Goal: Information Seeking & Learning: Understand process/instructions

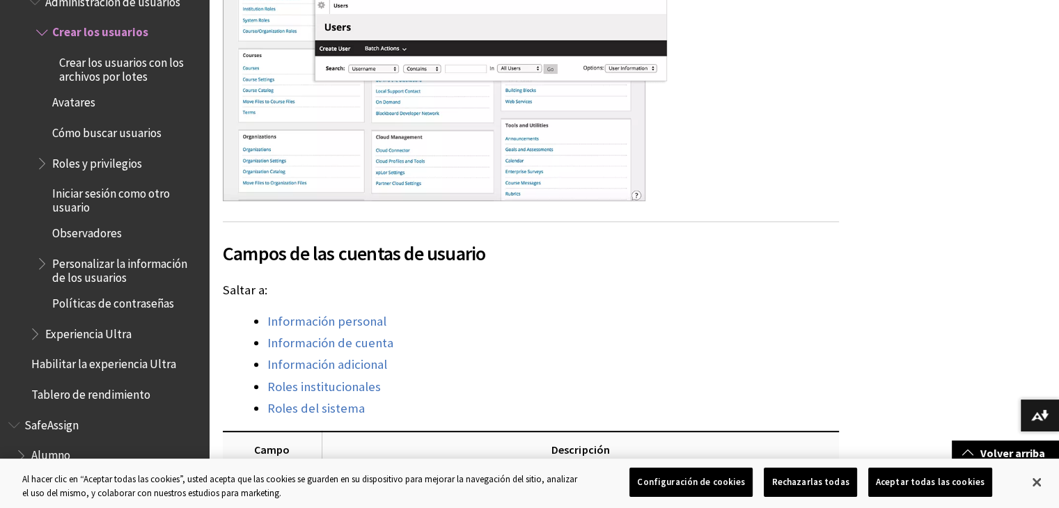
scroll to position [488, 0]
click at [1041, 488] on button "Cerrar" at bounding box center [1037, 482] width 31 height 31
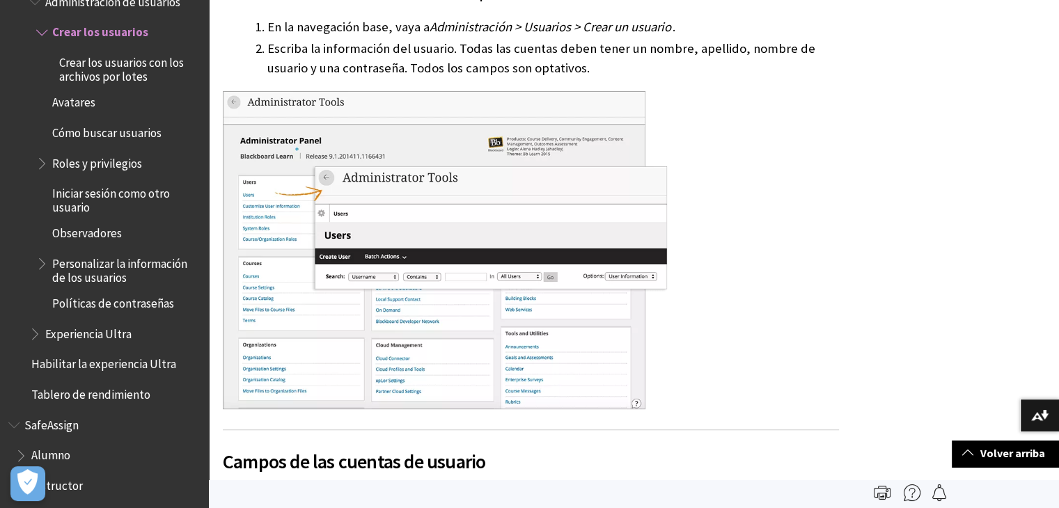
scroll to position [0, 0]
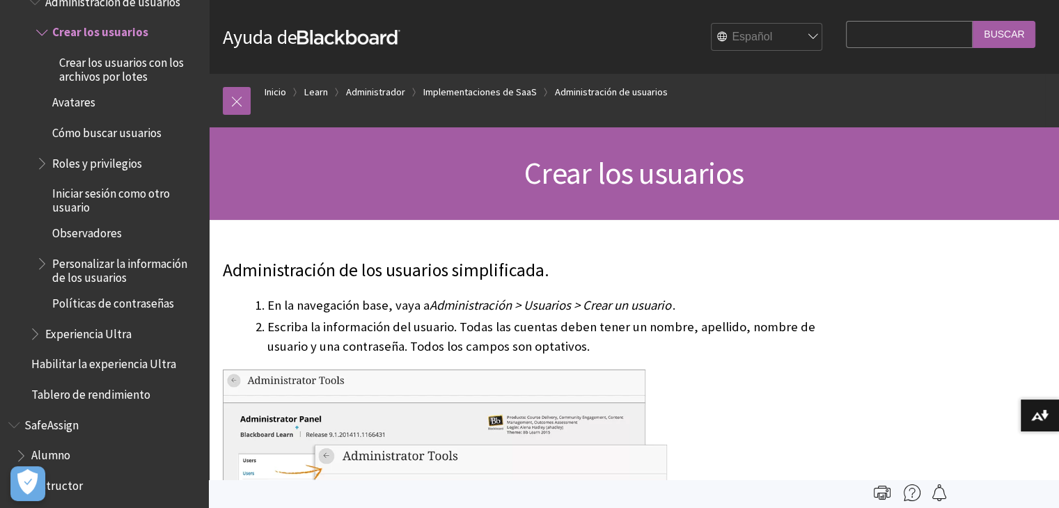
click at [783, 37] on select "English عربية Català Cymraeg Deutsch Español Suomi Français עברית Italiano 日本語 …" at bounding box center [767, 38] width 111 height 28
click at [712, 24] on select "English عربية Català Cymraeg Deutsch Español Suomi Français עברית Italiano 日本語 …" at bounding box center [767, 38] width 111 height 28
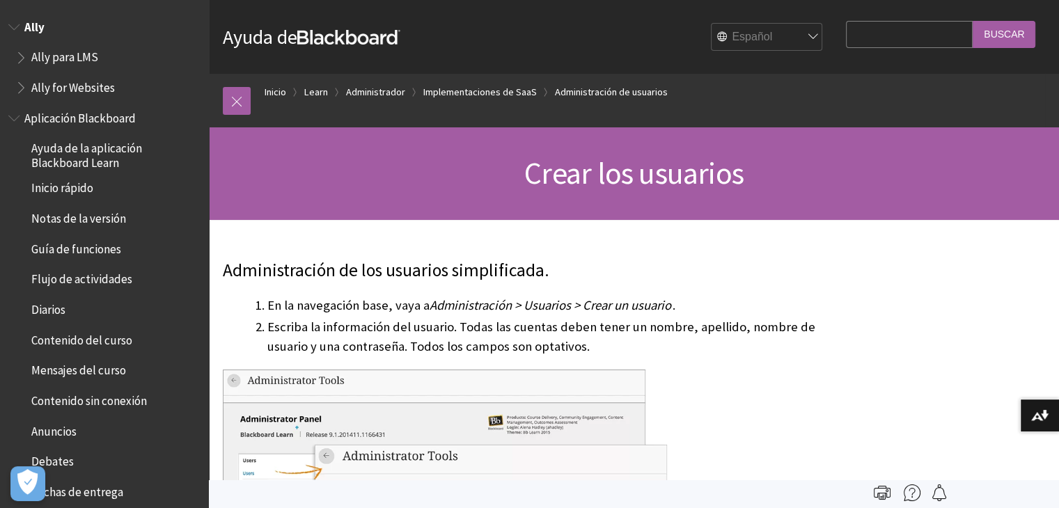
click at [10, 22] on span "Book outline for Anthology Ally Help" at bounding box center [15, 23] width 15 height 17
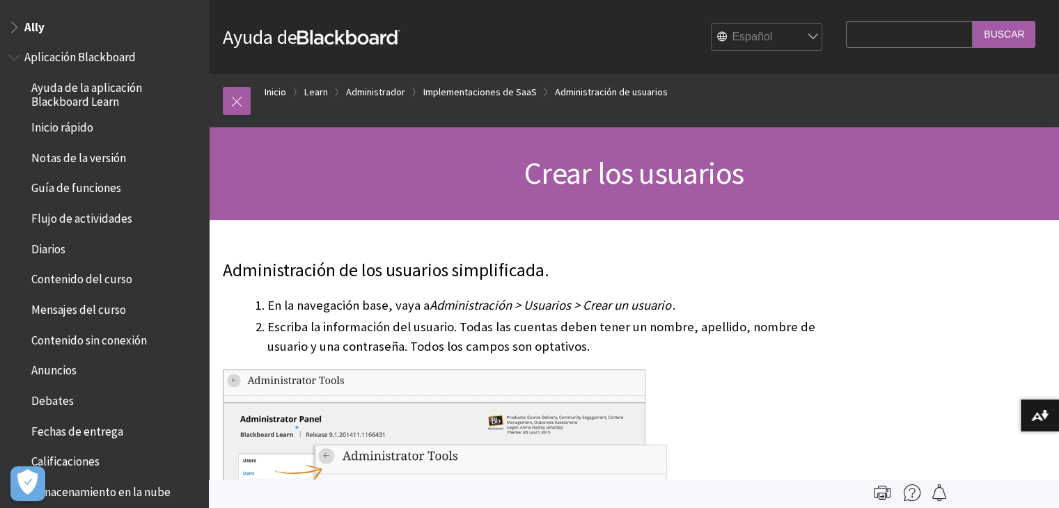
click at [90, 115] on ul "Ayuda de la aplicación Blackboard Learn Inicio rápido Notas de la versión Guía …" at bounding box center [104, 381] width 192 height 611
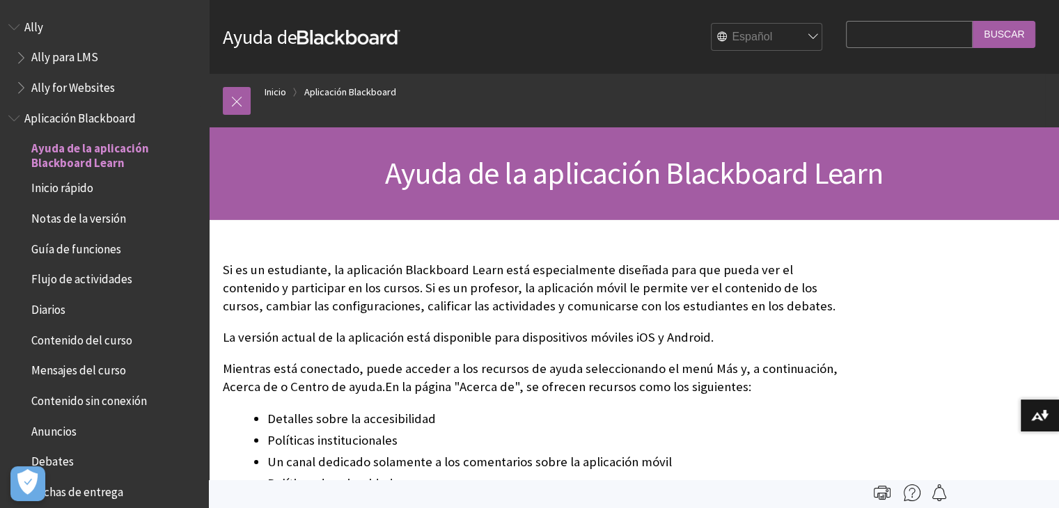
click at [75, 185] on span "Inicio rápido" at bounding box center [62, 186] width 62 height 19
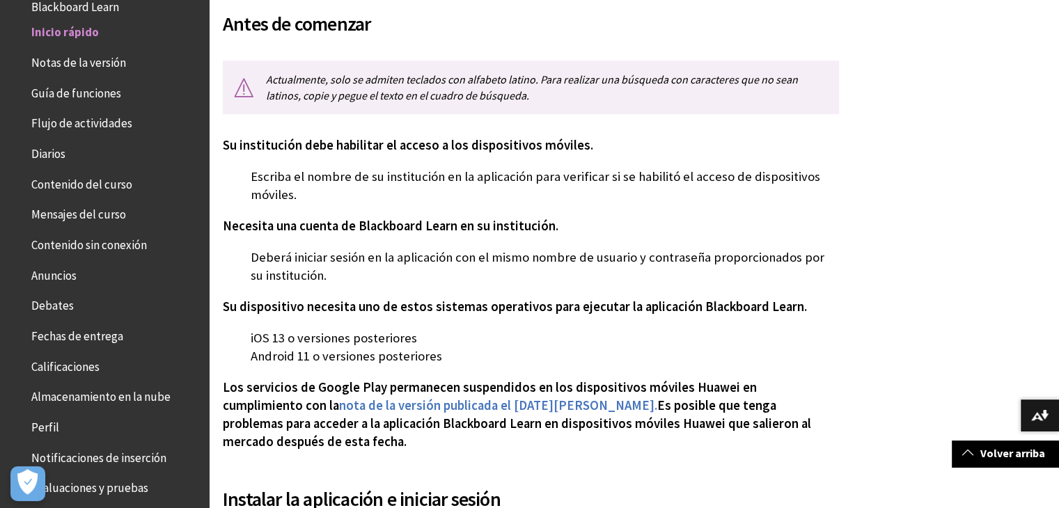
scroll to position [279, 0]
